Goal: Task Accomplishment & Management: Complete application form

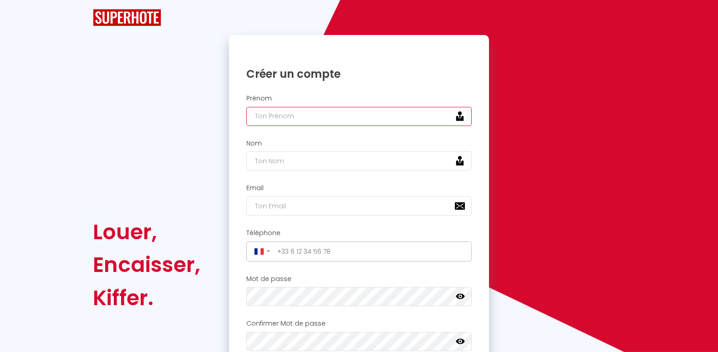
click at [297, 114] on input "text" at bounding box center [359, 116] width 226 height 19
type input "laetitia"
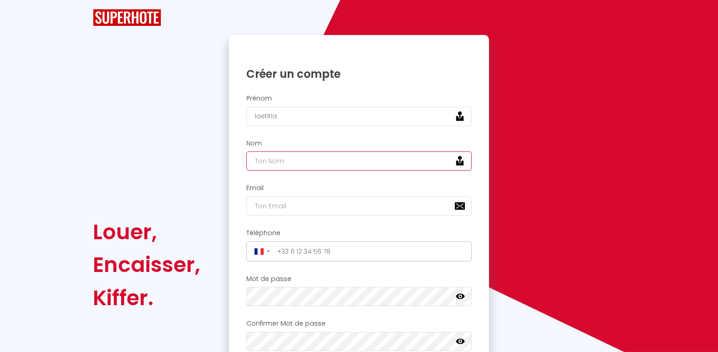
click at [310, 160] on input "text" at bounding box center [359, 161] width 226 height 19
type input "posenato"
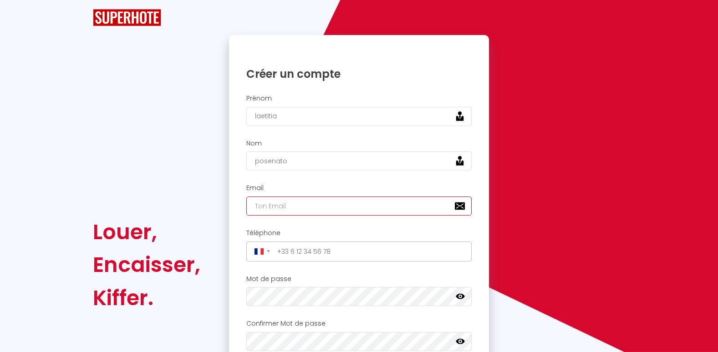
click at [308, 207] on input "email" at bounding box center [359, 206] width 226 height 19
type input "[EMAIL_ADDRESS][DOMAIN_NAME]"
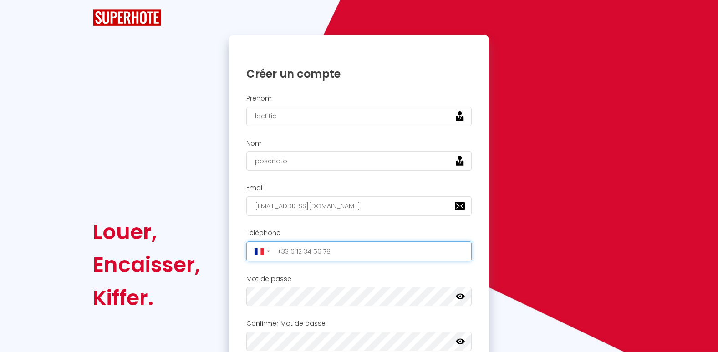
click at [322, 258] on input "tel" at bounding box center [371, 251] width 195 height 15
type input "[PHONE_NUMBER]"
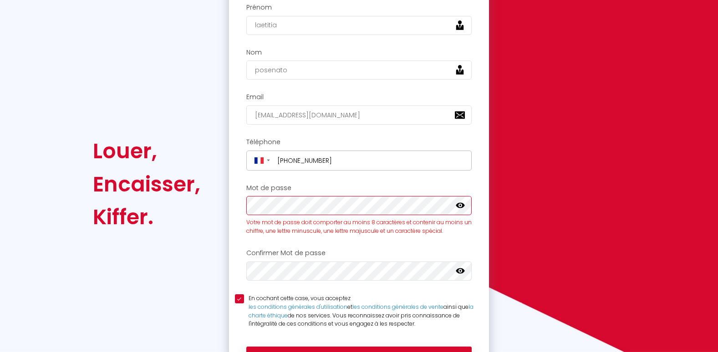
scroll to position [101, 0]
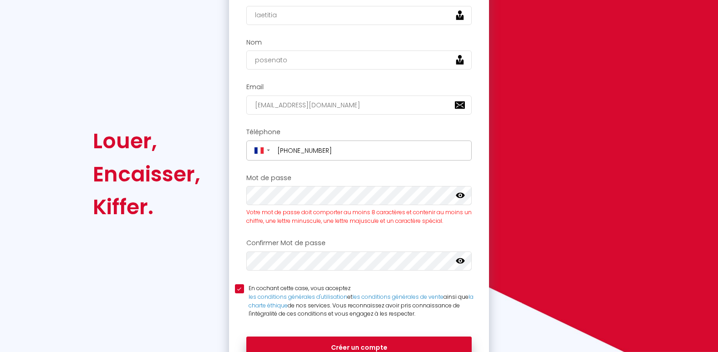
click at [461, 196] on icon at bounding box center [460, 195] width 9 height 5
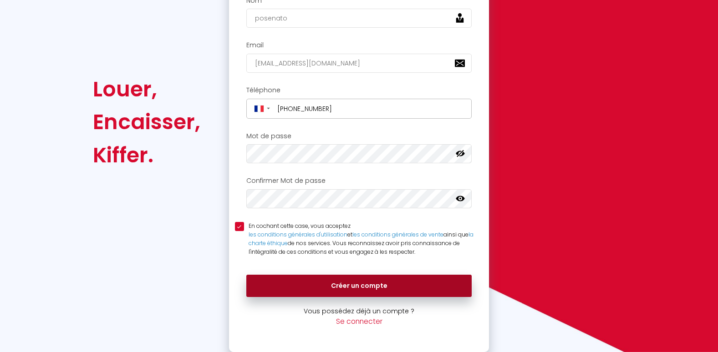
click at [372, 286] on button "Créer un compte" at bounding box center [359, 286] width 226 height 23
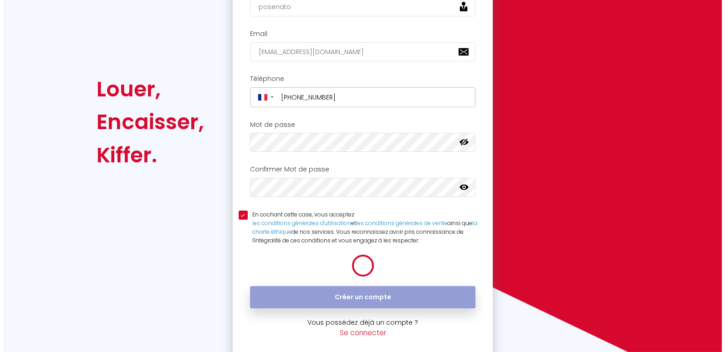
scroll to position [143, 0]
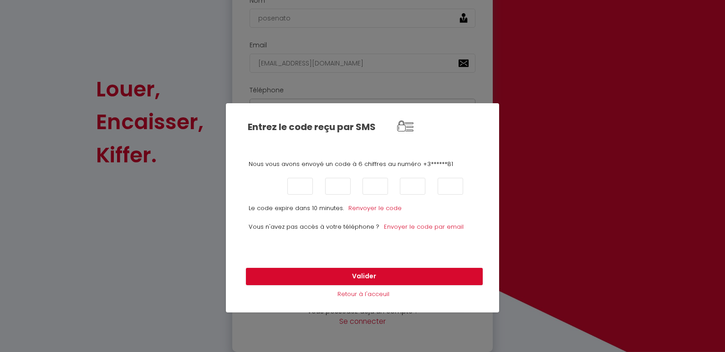
click at [257, 187] on input "text" at bounding box center [262, 186] width 25 height 17
type input "0"
type input "5"
type input "4"
type input "0"
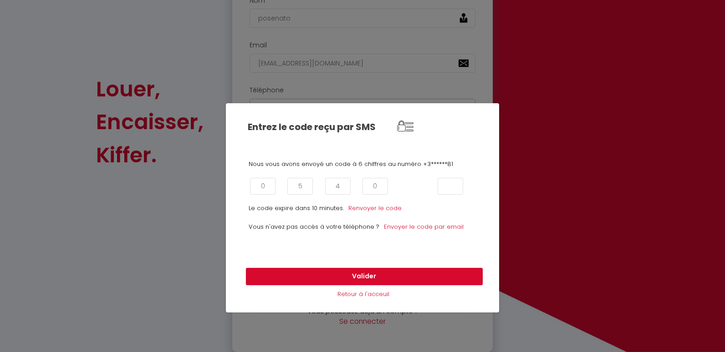
type input "2"
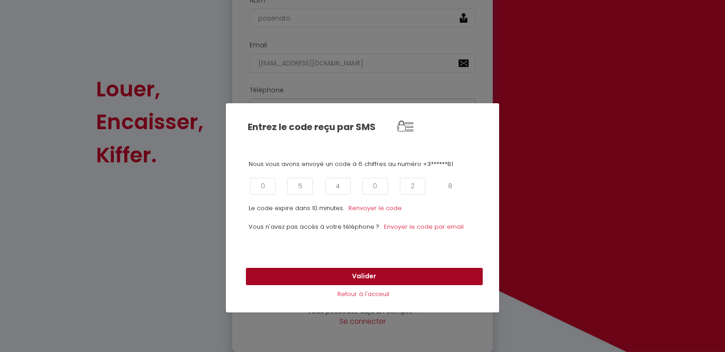
type input "8"
click at [340, 270] on button "Valider" at bounding box center [364, 276] width 237 height 17
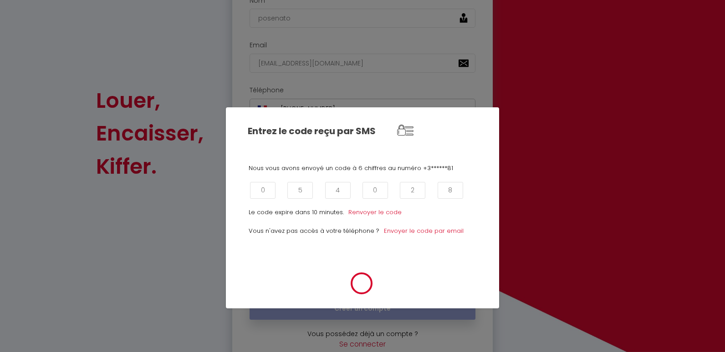
scroll to position [154, 0]
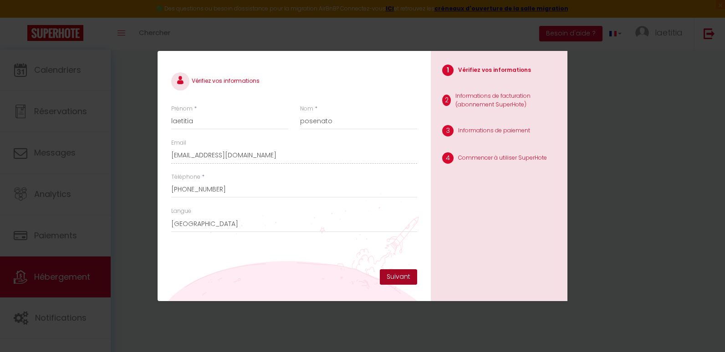
click at [396, 276] on button "Suivant" at bounding box center [398, 276] width 37 height 15
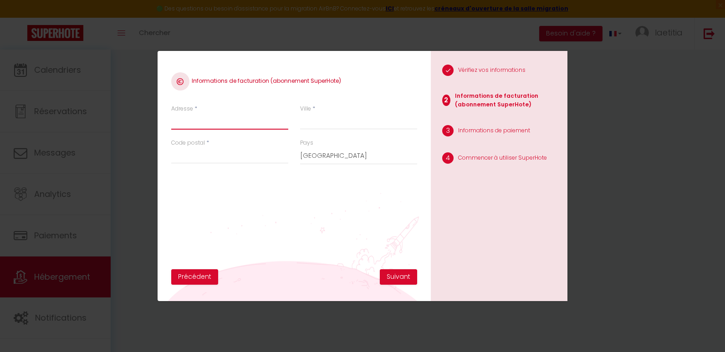
click at [180, 122] on input "Adresse" at bounding box center [229, 121] width 117 height 16
type input "[STREET_ADDRESS]"
type input "Alleyrac"
type input "43150"
click at [396, 277] on button "Suivant" at bounding box center [398, 276] width 37 height 15
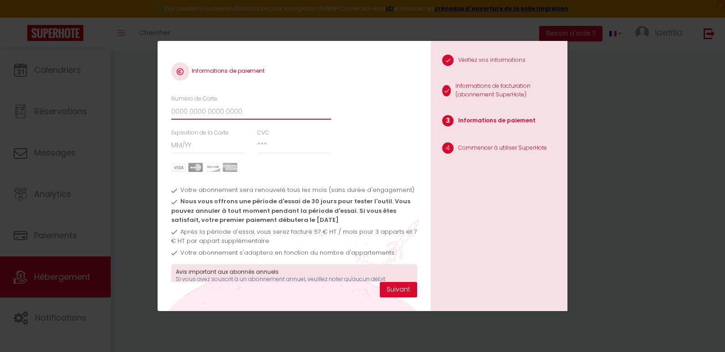
click at [243, 110] on input "Numéro de Carte" at bounding box center [251, 111] width 160 height 16
click at [243, 110] on input "[CREDIT_CARD_NUMBER]" at bounding box center [251, 111] width 160 height 16
type input "[CREDIT_CARD_NUMBER]"
click at [355, 128] on div "Numéro de Carte [CREDIT_CARD_NUMBER]" at bounding box center [294, 112] width 258 height 34
click at [217, 147] on input "Expiration de la Carte" at bounding box center [208, 145] width 74 height 16
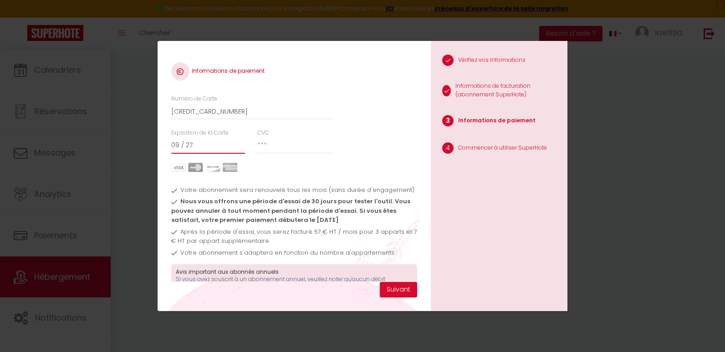
type input "09 / 27"
click at [278, 144] on input "CVC" at bounding box center [294, 145] width 74 height 16
type input "942"
click at [377, 125] on div "Numéro de Carte [CREDIT_CARD_NUMBER]" at bounding box center [294, 112] width 258 height 34
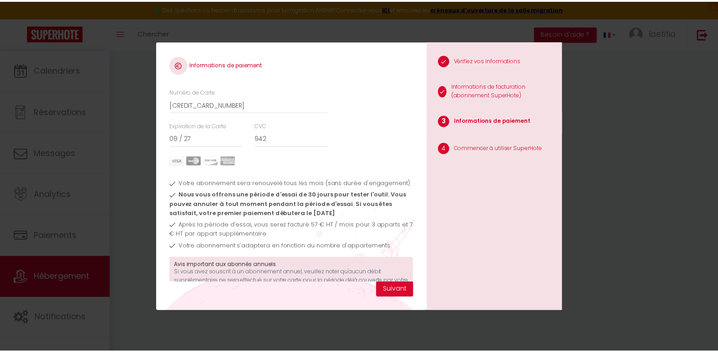
scroll to position [52, 0]
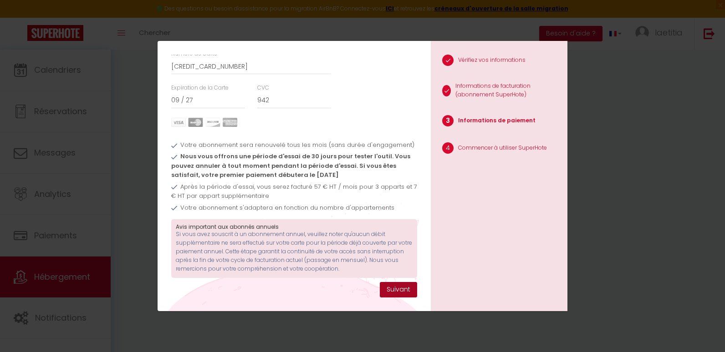
click at [396, 294] on button "Suivant" at bounding box center [398, 289] width 37 height 15
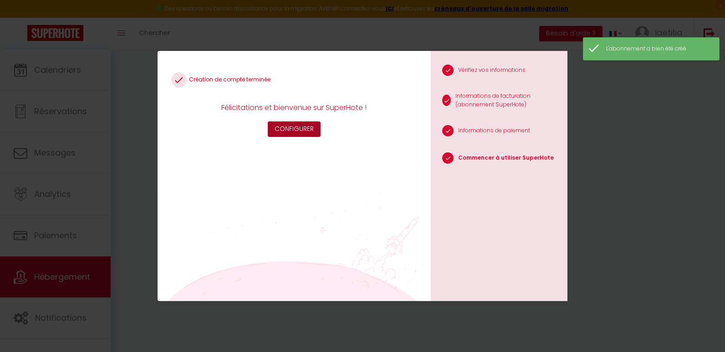
click at [308, 129] on button "Configurer" at bounding box center [294, 129] width 53 height 15
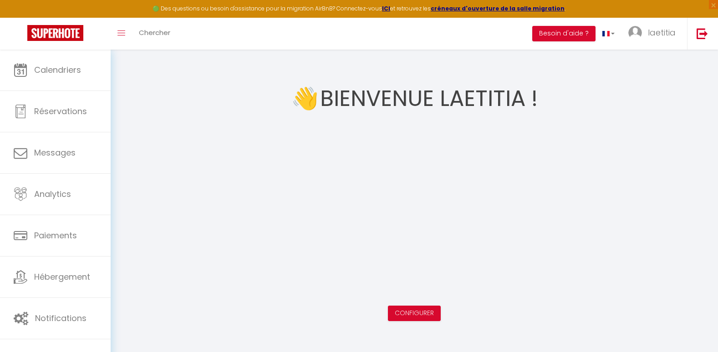
scroll to position [46, 0]
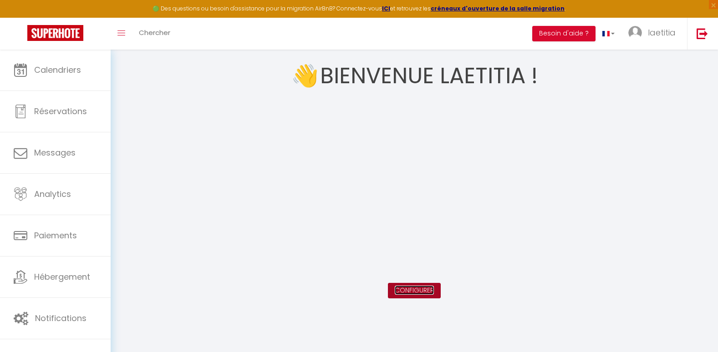
click at [409, 293] on link "Configurer" at bounding box center [414, 290] width 39 height 9
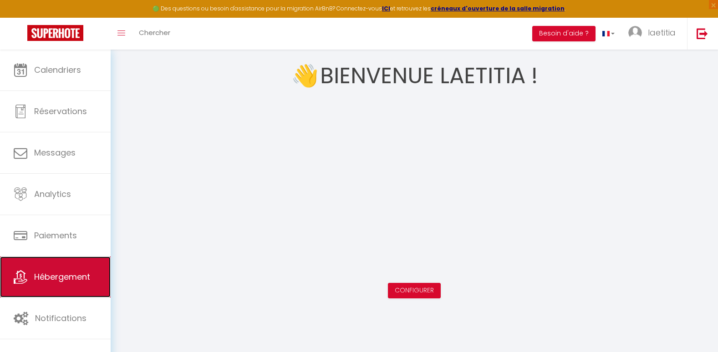
click at [53, 274] on span "Hébergement" at bounding box center [62, 276] width 56 height 11
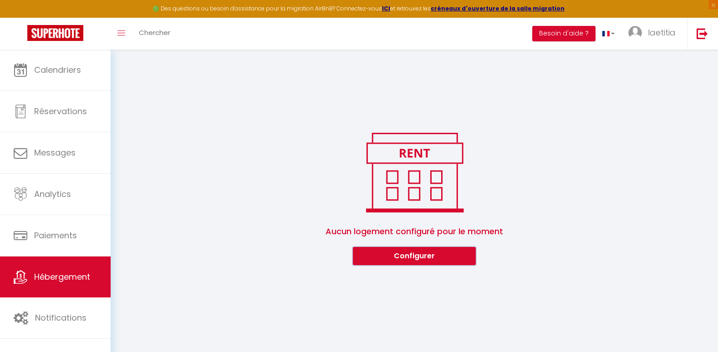
click at [424, 255] on button "Configurer" at bounding box center [414, 256] width 123 height 18
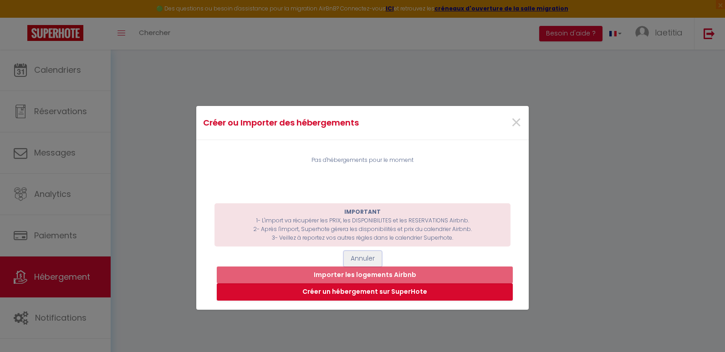
click at [362, 258] on button "Annuler" at bounding box center [363, 258] width 38 height 15
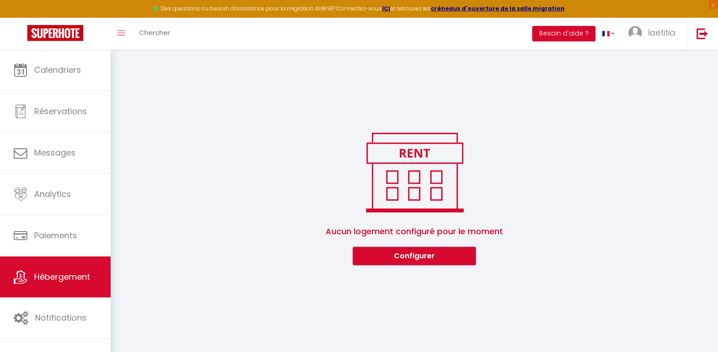
click at [410, 261] on button "Configurer" at bounding box center [414, 256] width 123 height 18
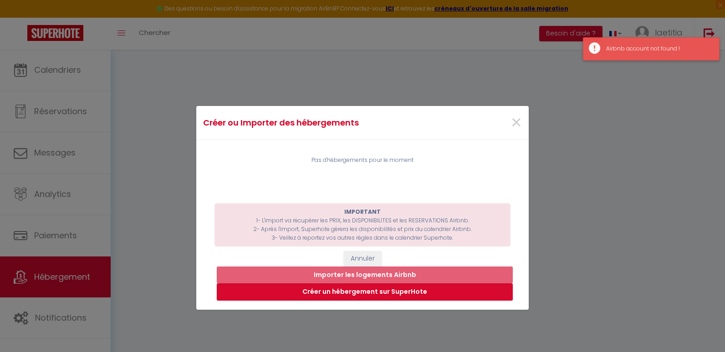
click at [625, 46] on div "Airbnb account not found !" at bounding box center [658, 49] width 104 height 9
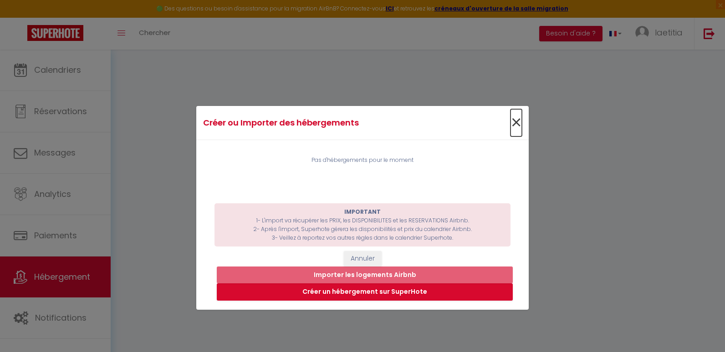
click at [512, 122] on span "×" at bounding box center [515, 122] width 11 height 27
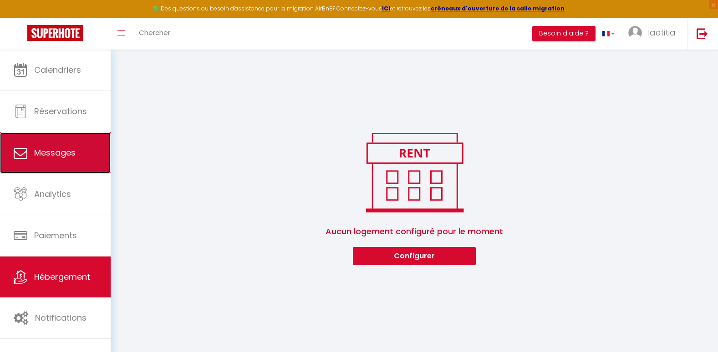
click at [56, 154] on span "Messages" at bounding box center [54, 152] width 41 height 11
select select "message"
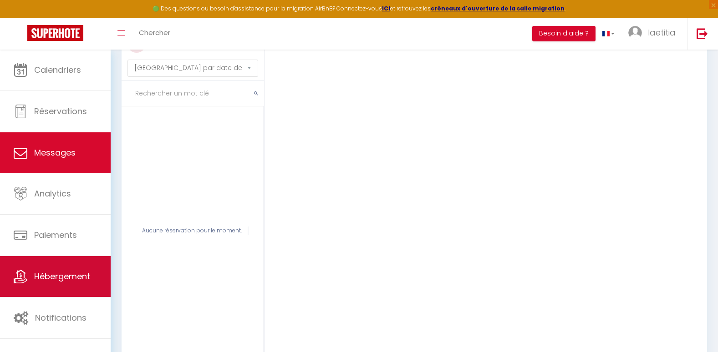
scroll to position [75, 0]
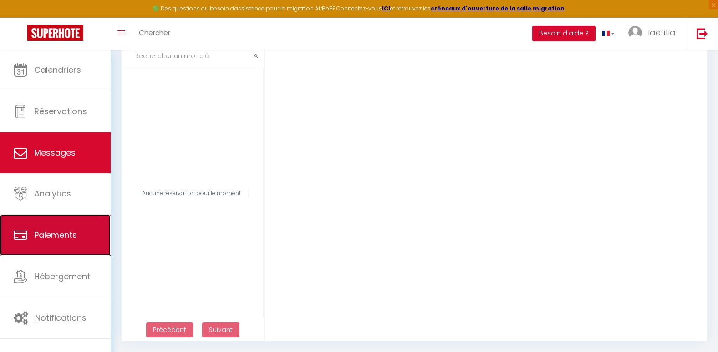
click at [56, 244] on link "Paiements" at bounding box center [55, 235] width 111 height 41
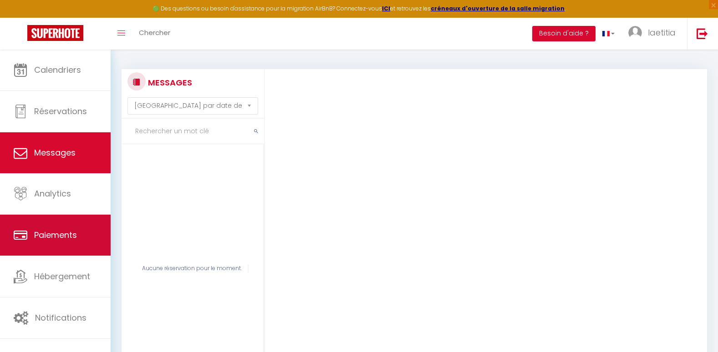
select select "2"
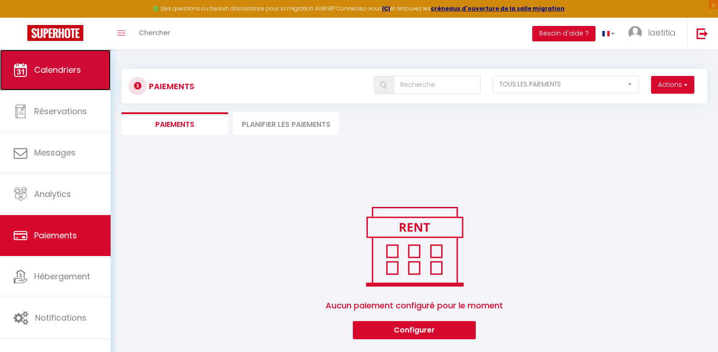
click at [66, 78] on link "Calendriers" at bounding box center [55, 70] width 111 height 41
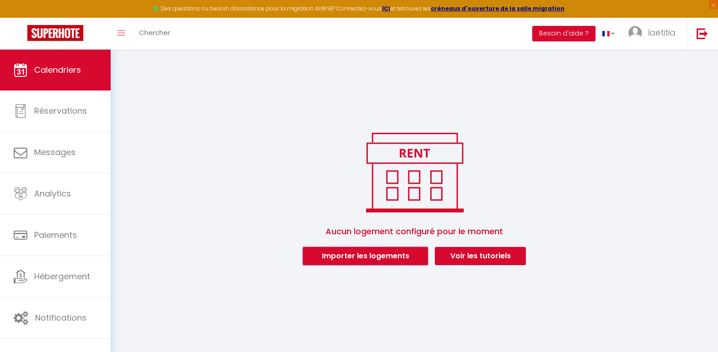
click at [396, 255] on button "Importer les logements" at bounding box center [365, 256] width 125 height 18
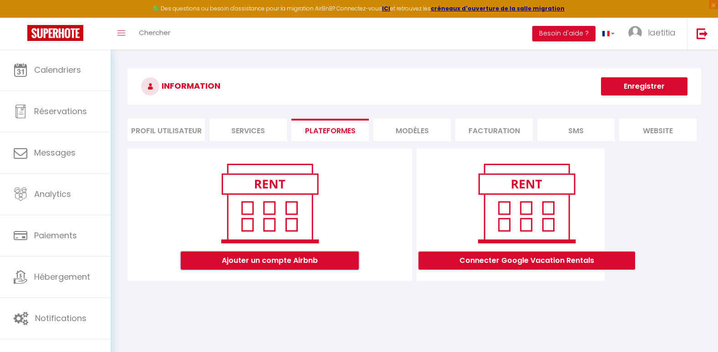
click at [265, 268] on button "Ajouter un compte Airbnb" at bounding box center [270, 261] width 178 height 18
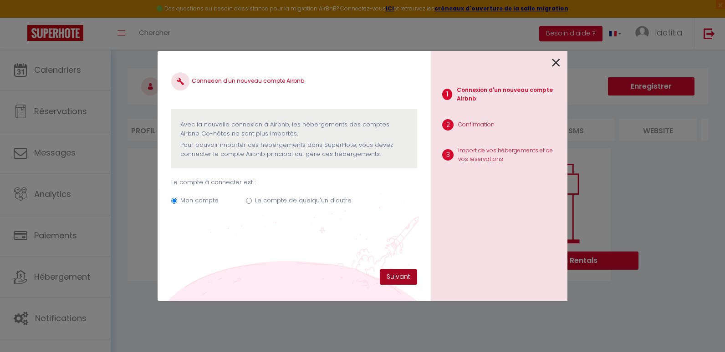
click at [401, 278] on button "Suivant" at bounding box center [398, 276] width 37 height 15
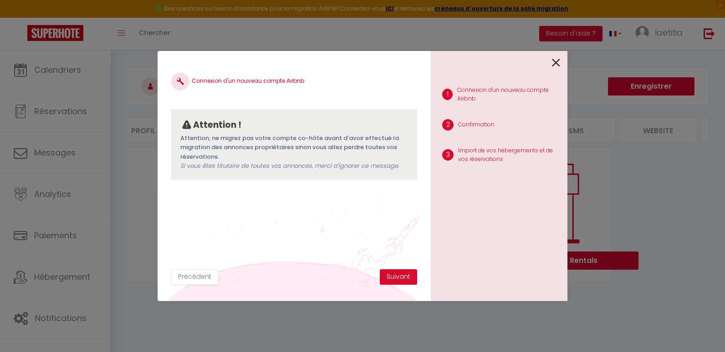
click at [556, 61] on icon at bounding box center [556, 63] width 8 height 14
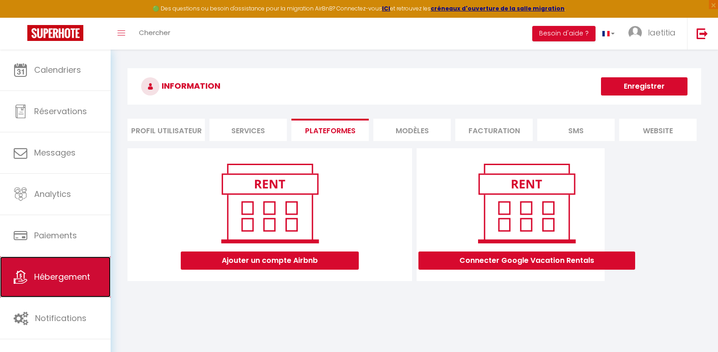
click at [38, 277] on span "Hébergement" at bounding box center [62, 276] width 56 height 11
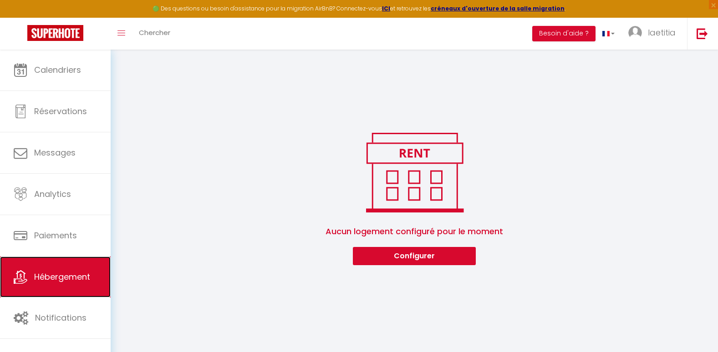
click at [38, 277] on span "Hébergement" at bounding box center [62, 276] width 56 height 11
click at [411, 257] on button "Configurer" at bounding box center [414, 256] width 123 height 18
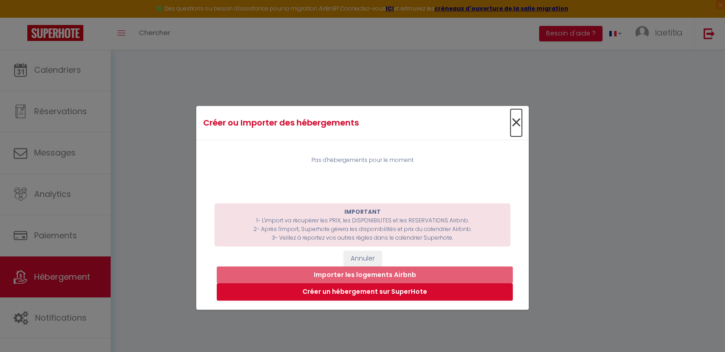
click at [512, 122] on span "×" at bounding box center [515, 122] width 11 height 27
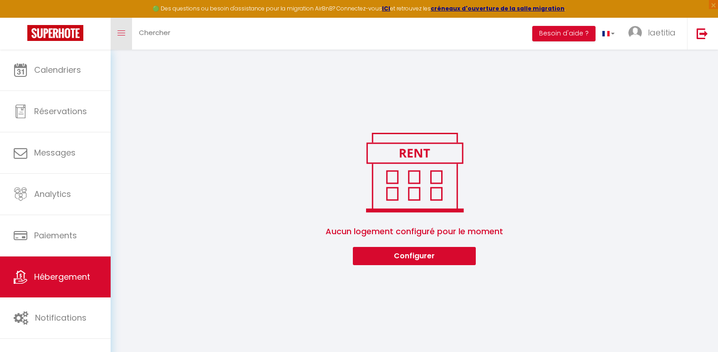
click at [121, 33] on span at bounding box center [121, 33] width 8 height 1
click at [161, 37] on span "Chercher" at bounding box center [154, 33] width 31 height 10
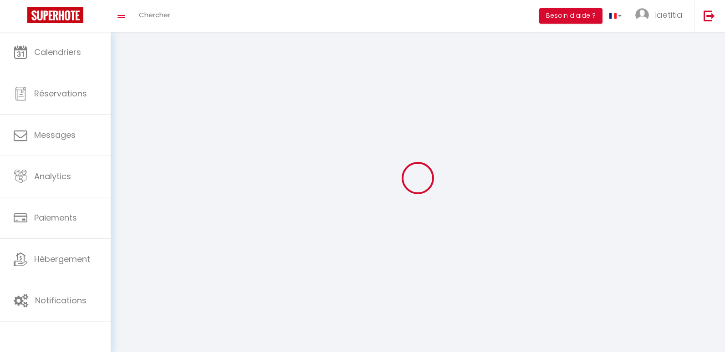
select select
type input "laetitia"
type input "posenato"
type input "[PHONE_NUMBER]"
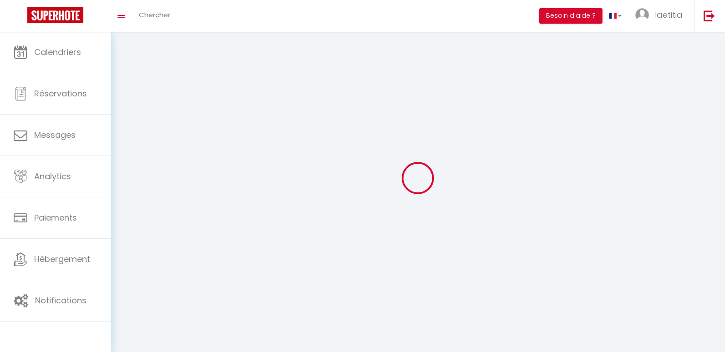
type input "[STREET_ADDRESS]"
type input "43150"
type input "Alleyrac"
type input "JjDrMvRaQJAS6dCbfX8WE0eT4"
type input "tN3PkMr79egYQGuq0JeC1Kr7a"
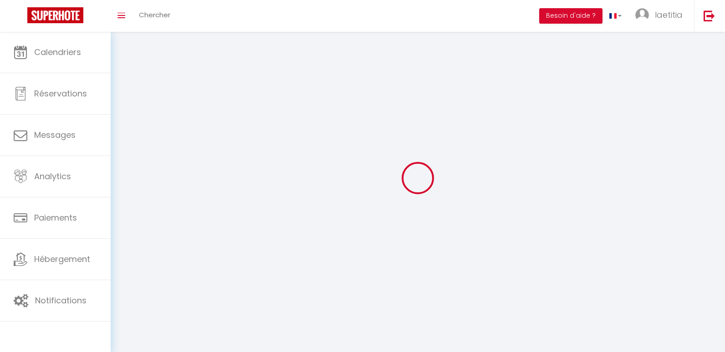
type input "JjDrMvRaQJAS6dCbfX8WE0eT4"
type input "tN3PkMr79egYQGuq0JeC1Kr7a"
type input "[URL][DOMAIN_NAME]"
select select "28"
select select "fr"
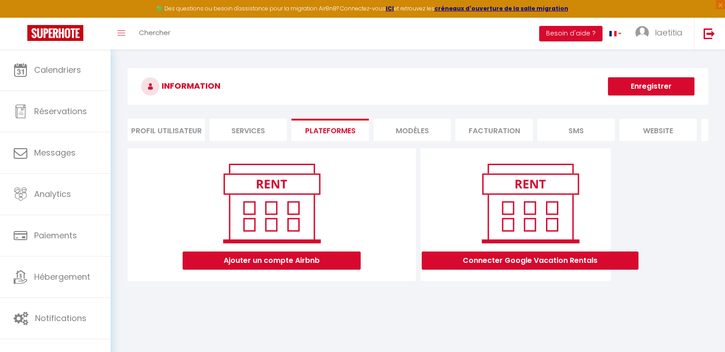
click at [169, 131] on li "Profil Utilisateur" at bounding box center [165, 130] width 77 height 22
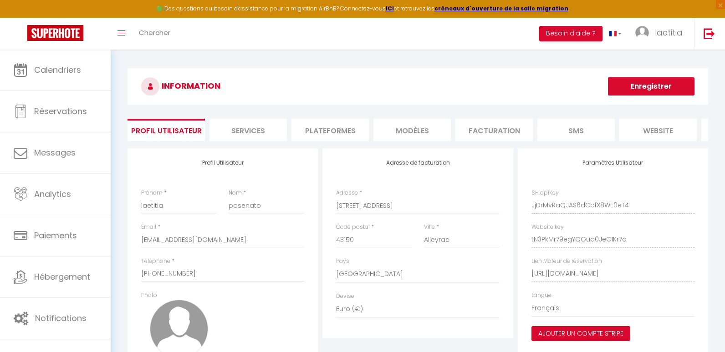
click at [249, 136] on li "Services" at bounding box center [247, 130] width 77 height 22
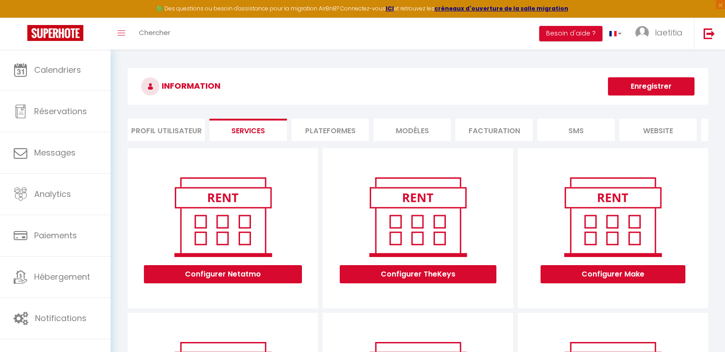
click at [339, 134] on li "Plateformes" at bounding box center [329, 130] width 77 height 22
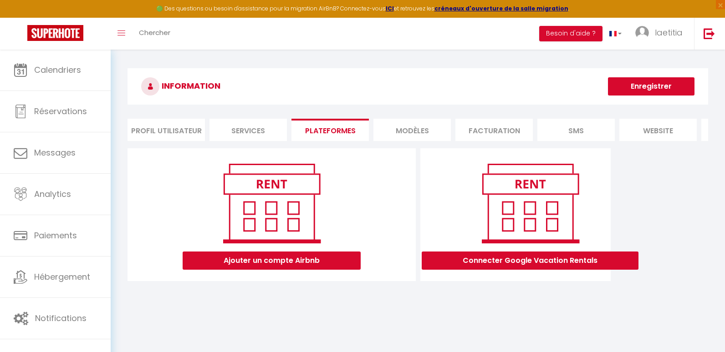
click at [419, 132] on li "MODÈLES" at bounding box center [411, 130] width 77 height 22
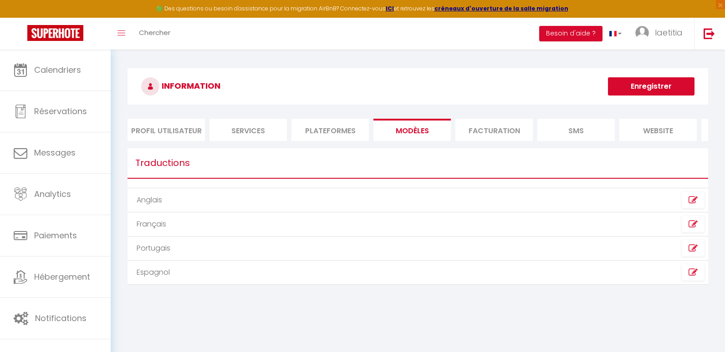
click at [506, 133] on li "Facturation" at bounding box center [493, 130] width 77 height 22
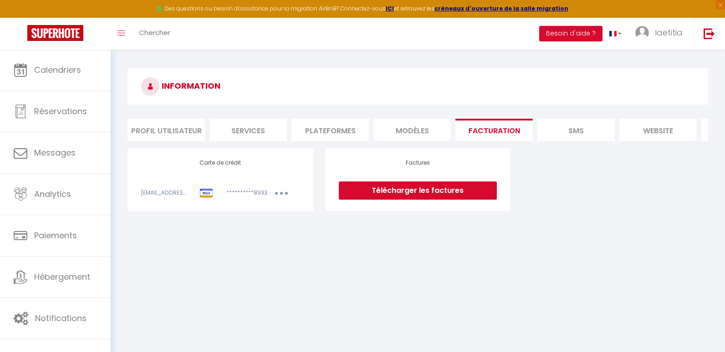
click at [580, 130] on li "SMS" at bounding box center [575, 130] width 77 height 22
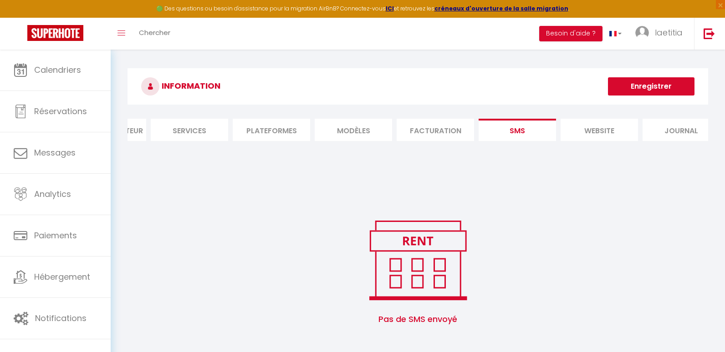
scroll to position [0, 62]
click at [615, 128] on li "website" at bounding box center [595, 130] width 77 height 22
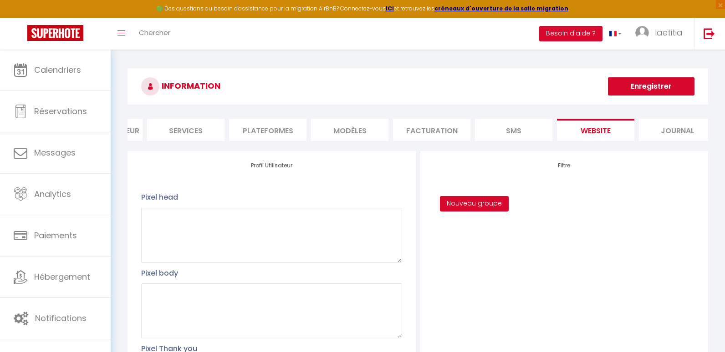
scroll to position [0, 75]
click at [670, 134] on li "Journal" at bounding box center [664, 130] width 77 height 22
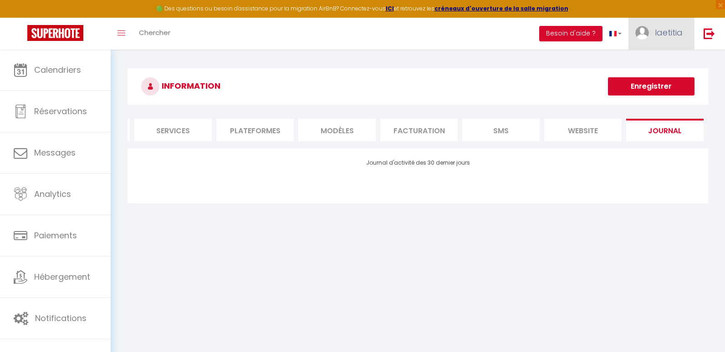
click at [654, 36] on link "laetitia" at bounding box center [661, 34] width 66 height 32
click at [655, 35] on span "laetitia" at bounding box center [668, 32] width 28 height 11
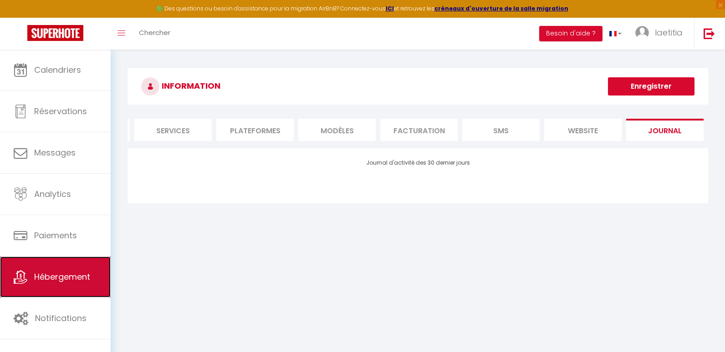
click at [56, 277] on span "Hébergement" at bounding box center [62, 276] width 56 height 11
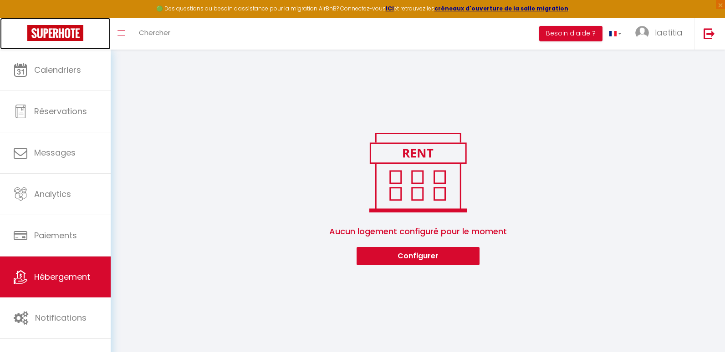
click at [61, 36] on img at bounding box center [55, 33] width 56 height 16
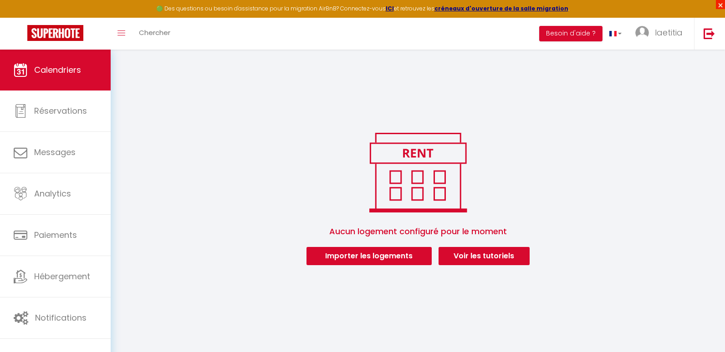
click at [717, 4] on span "×" at bounding box center [719, 4] width 9 height 9
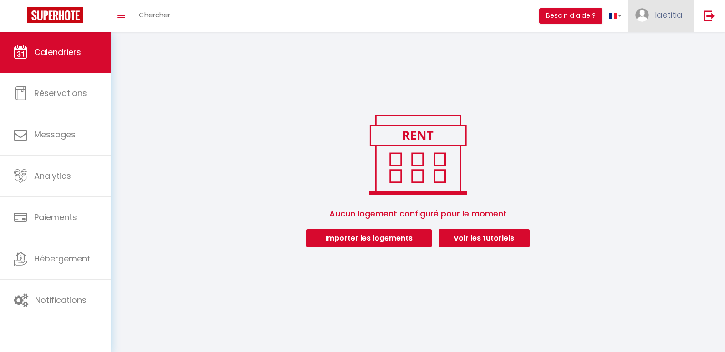
click at [665, 18] on span "laetitia" at bounding box center [668, 14] width 28 height 11
click at [667, 47] on link "Paramètres" at bounding box center [657, 45] width 67 height 15
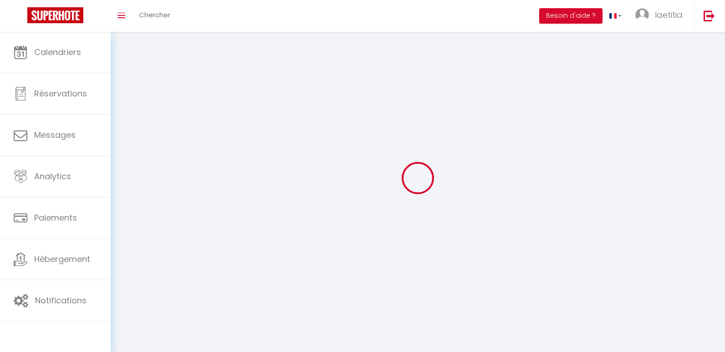
type input "laetitia"
type input "posenato"
type input "[PHONE_NUMBER]"
type input "[STREET_ADDRESS]"
type input "43150"
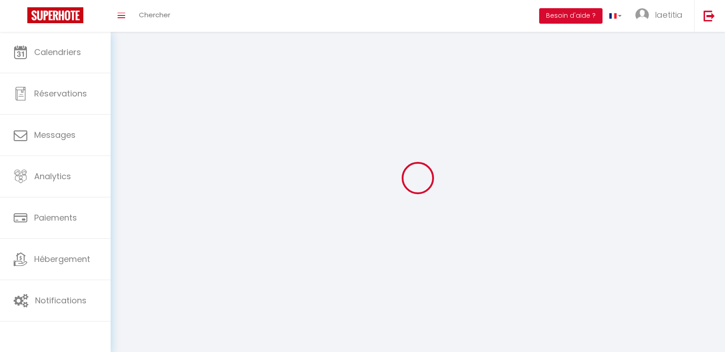
type input "Alleyrac"
type input "JjDrMvRaQJAS6dCbfX8WE0eT4"
type input "tN3PkMr79egYQGuq0JeC1Kr7a"
type input "[URL][DOMAIN_NAME]"
select select "28"
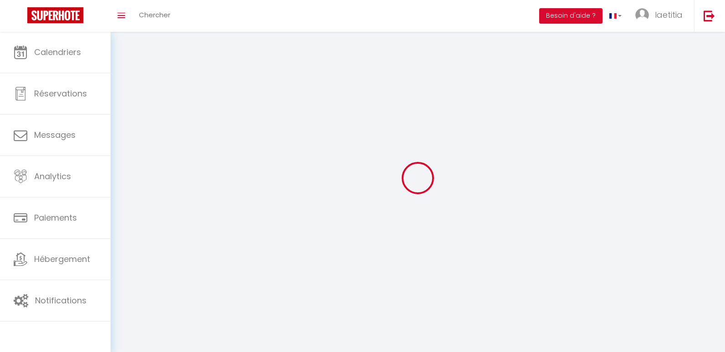
select select "fr"
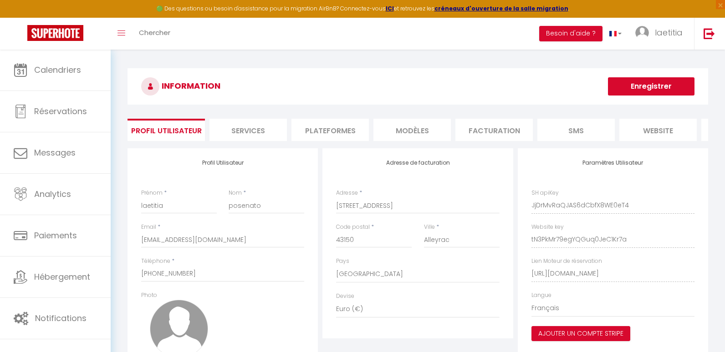
click at [335, 132] on li "Plateformes" at bounding box center [329, 130] width 77 height 22
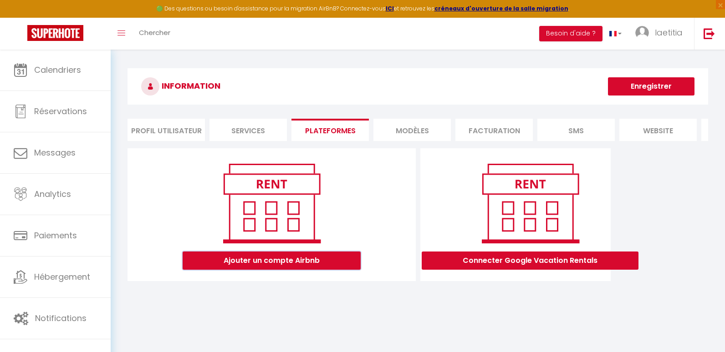
click at [283, 270] on button "Ajouter un compte Airbnb" at bounding box center [272, 261] width 178 height 18
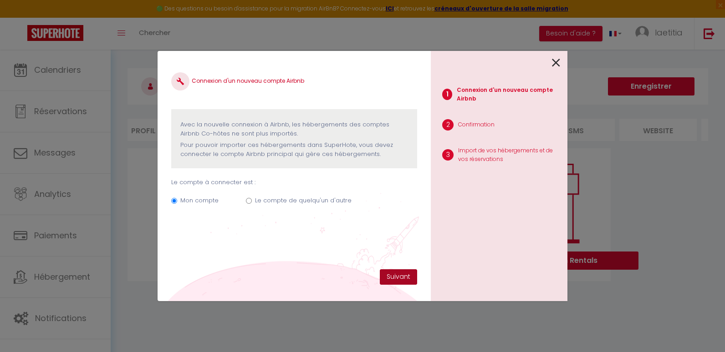
click at [400, 275] on button "Suivant" at bounding box center [398, 276] width 37 height 15
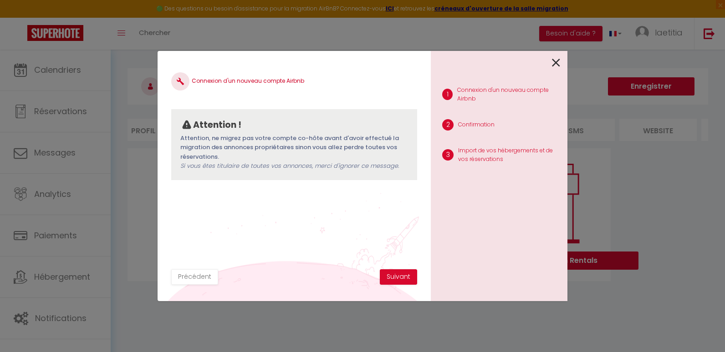
click at [555, 63] on icon at bounding box center [556, 63] width 8 height 14
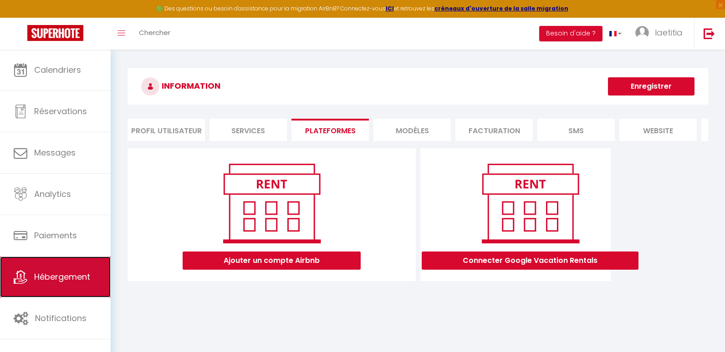
click at [59, 278] on span "Hébergement" at bounding box center [62, 276] width 56 height 11
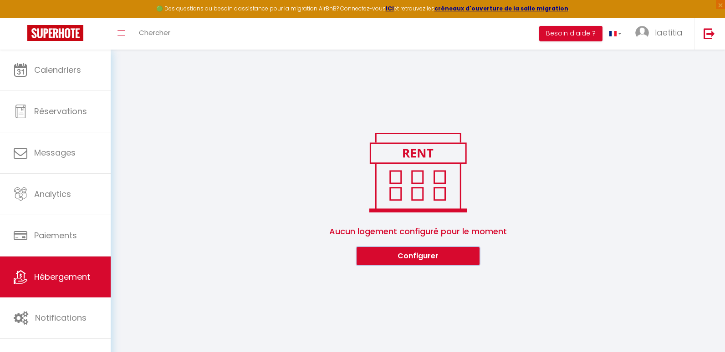
click at [403, 256] on button "Configurer" at bounding box center [417, 256] width 123 height 18
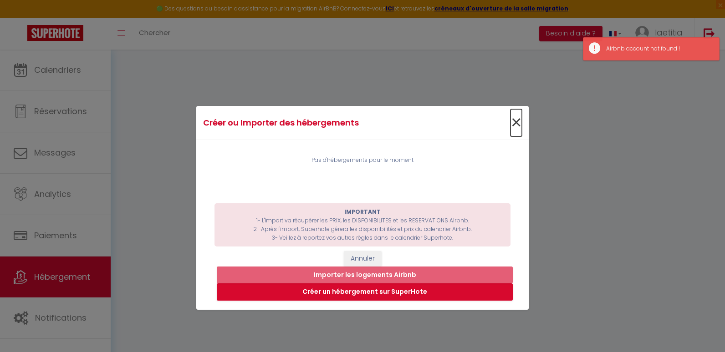
click at [512, 124] on span "×" at bounding box center [515, 122] width 11 height 27
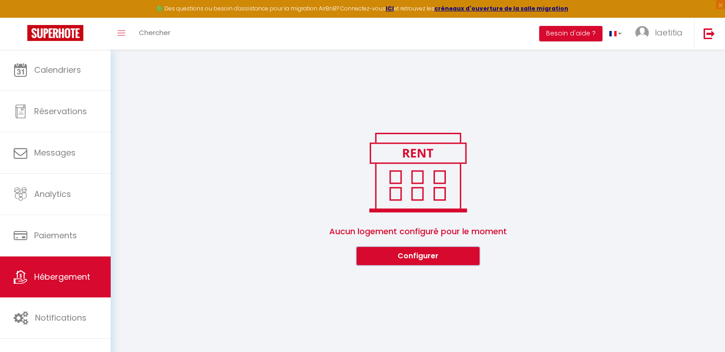
click at [421, 259] on button "Configurer" at bounding box center [417, 256] width 123 height 18
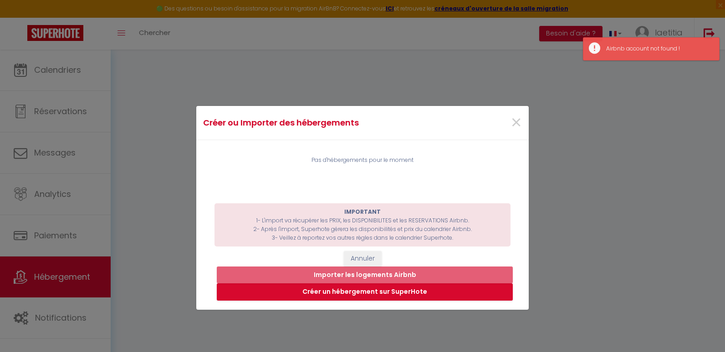
drag, startPoint x: 637, startPoint y: 80, endPoint x: 649, endPoint y: 82, distance: 12.1
click at [642, 81] on div "Créer ou Importer des hébergements × Pas d'hébergements pour le moment IMPORTAN…" at bounding box center [362, 176] width 725 height 352
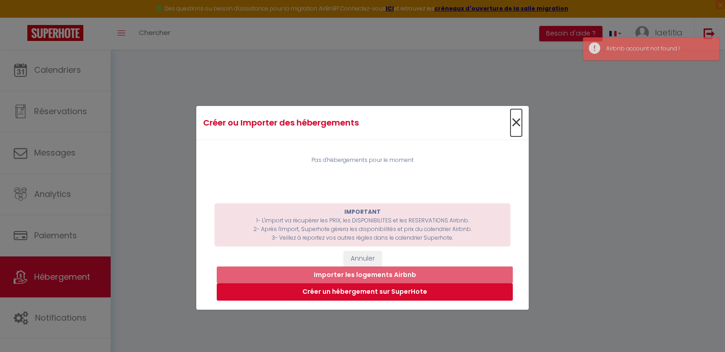
click at [512, 123] on span "×" at bounding box center [515, 122] width 11 height 27
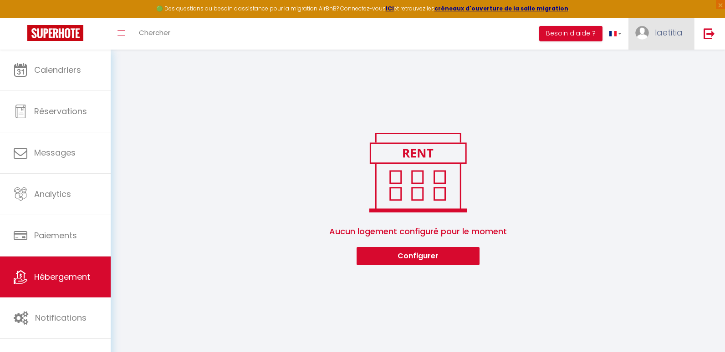
click at [649, 32] on link "laetitia" at bounding box center [661, 34] width 66 height 32
click at [651, 62] on link "Paramètres" at bounding box center [657, 63] width 67 height 15
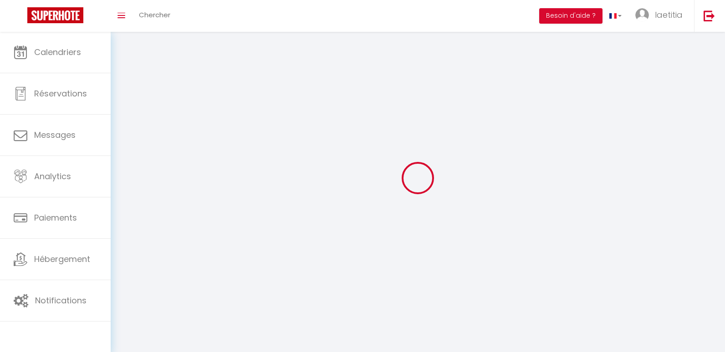
select select
type input "laetitia"
type input "posenato"
type input "[PHONE_NUMBER]"
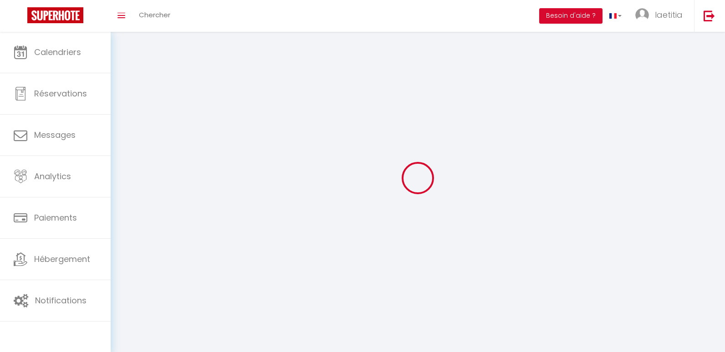
type input "[STREET_ADDRESS]"
type input "43150"
type input "Alleyrac"
type input "JjDrMvRaQJAS6dCbfX8WE0eT4"
type input "tN3PkMr79egYQGuq0JeC1Kr7a"
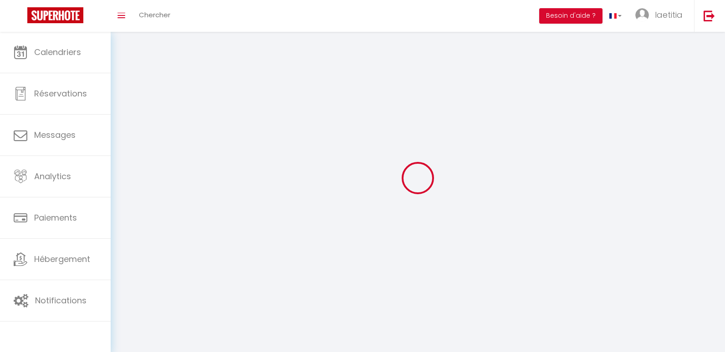
type input "[URL][DOMAIN_NAME]"
select select "28"
select select "fr"
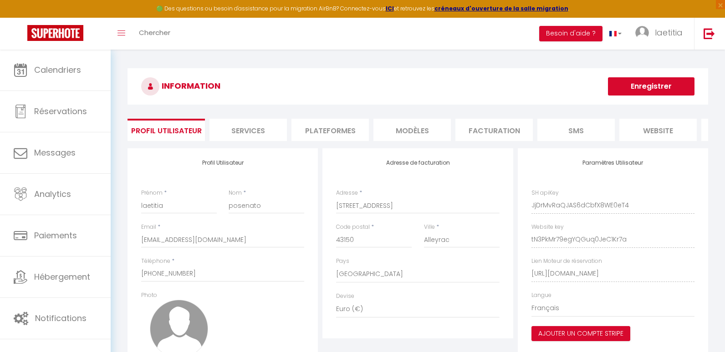
click at [328, 132] on li "Plateformes" at bounding box center [329, 130] width 77 height 22
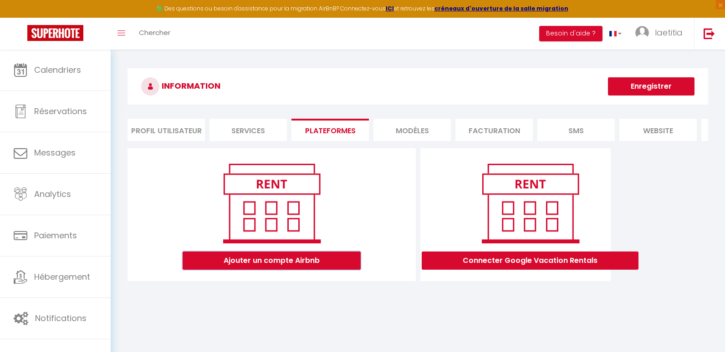
click at [295, 269] on button "Ajouter un compte Airbnb" at bounding box center [272, 261] width 178 height 18
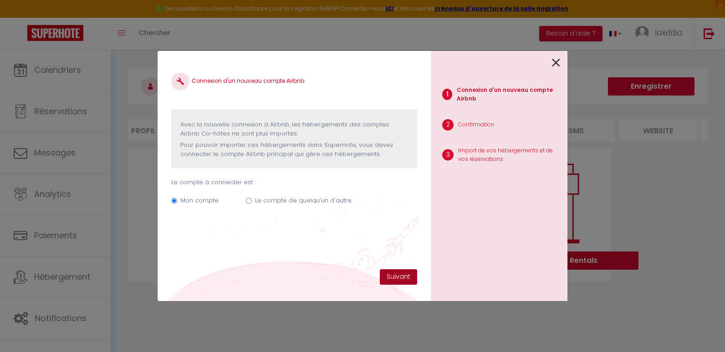
click at [406, 277] on button "Suivant" at bounding box center [398, 276] width 37 height 15
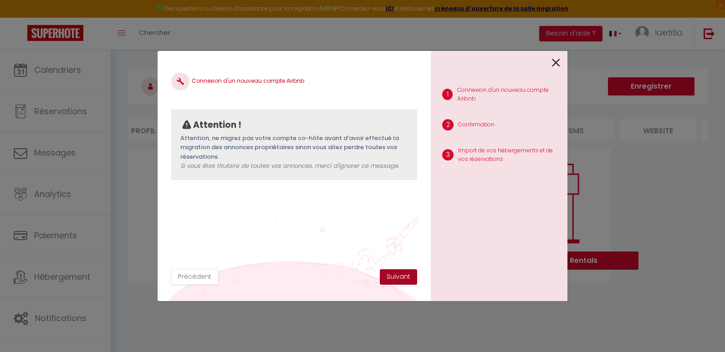
click at [406, 278] on button "Suivant" at bounding box center [398, 276] width 37 height 15
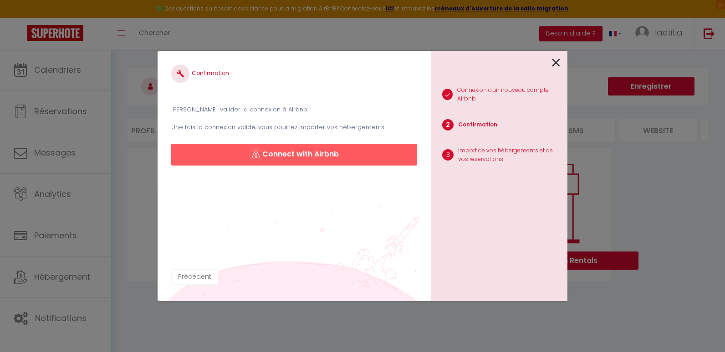
click at [187, 279] on button "Précédent" at bounding box center [194, 276] width 47 height 15
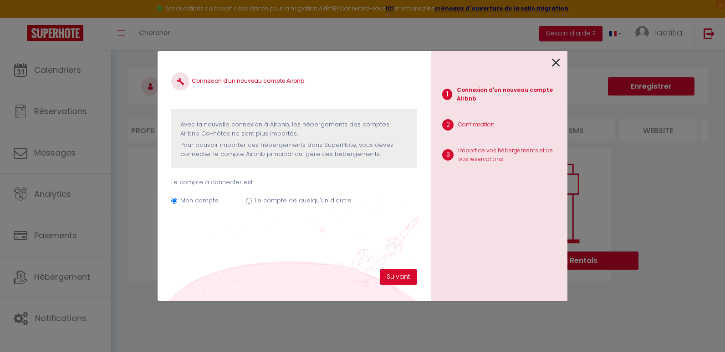
click at [244, 201] on div "Mon compte Le compte de quelqu'un d'autre" at bounding box center [294, 202] width 246 height 30
click at [248, 201] on input "Le compte de quelqu'un d'autre" at bounding box center [249, 201] width 6 height 6
radio input "true"
radio input "false"
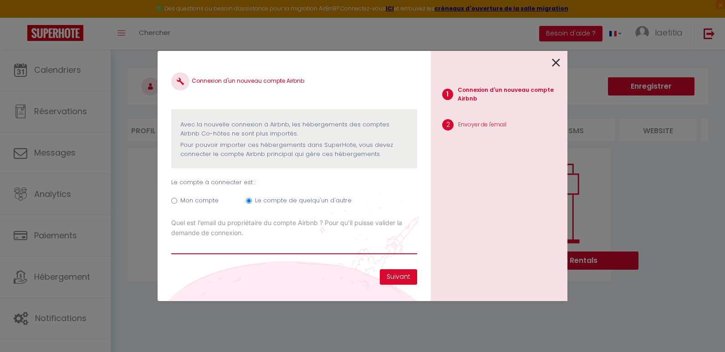
click at [226, 246] on input "Email connexion Airbnb" at bounding box center [294, 246] width 246 height 16
click at [553, 63] on icon at bounding box center [556, 63] width 8 height 14
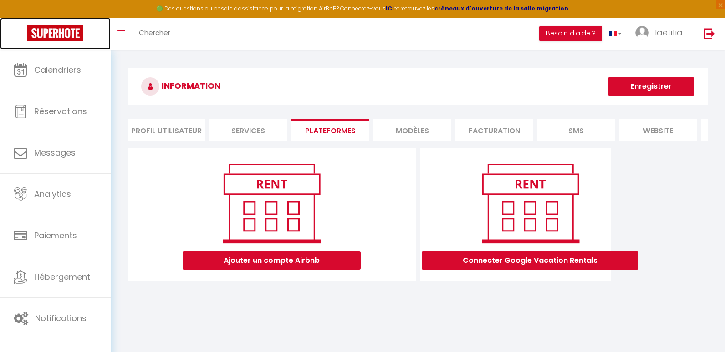
click at [63, 30] on img at bounding box center [55, 33] width 56 height 16
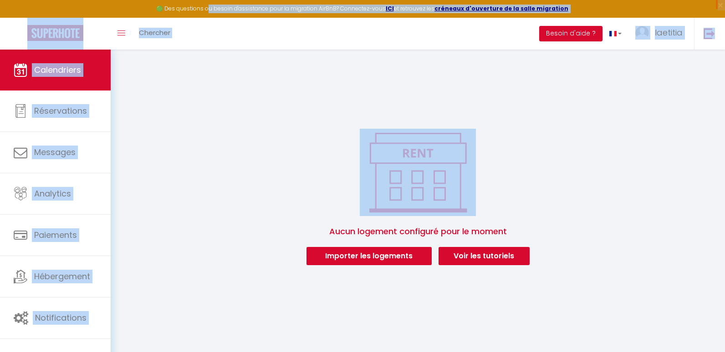
drag, startPoint x: 268, startPoint y: 96, endPoint x: 286, endPoint y: 98, distance: 18.3
click at [286, 98] on div "🟢 Des questions ou besoin d'assistance pour la migration AirBnB? Connectez-vous…" at bounding box center [362, 163] width 725 height 227
drag, startPoint x: 286, startPoint y: 98, endPoint x: 253, endPoint y: 87, distance: 34.8
click at [253, 87] on div "Aucun logement configuré pour le moment Importer les logements Voir les tutorie…" at bounding box center [418, 163] width 614 height 227
